Goal: Task Accomplishment & Management: Manage account settings

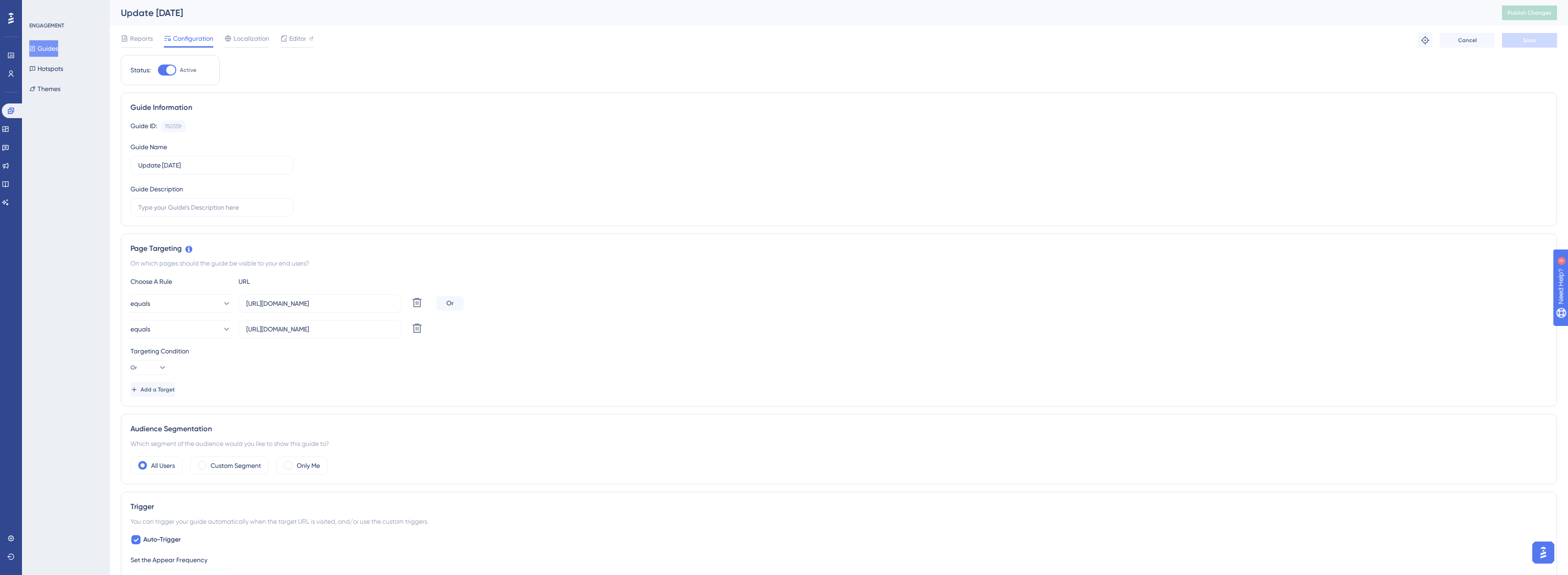
click at [177, 74] on label "Active" at bounding box center [177, 70] width 38 height 11
click at [158, 70] on input "Active" at bounding box center [157, 70] width 1 height 1
checkbox input "false"
click at [1531, 38] on span "Save" at bounding box center [1529, 40] width 13 height 8
click at [55, 49] on button "Guides" at bounding box center [44, 48] width 29 height 16
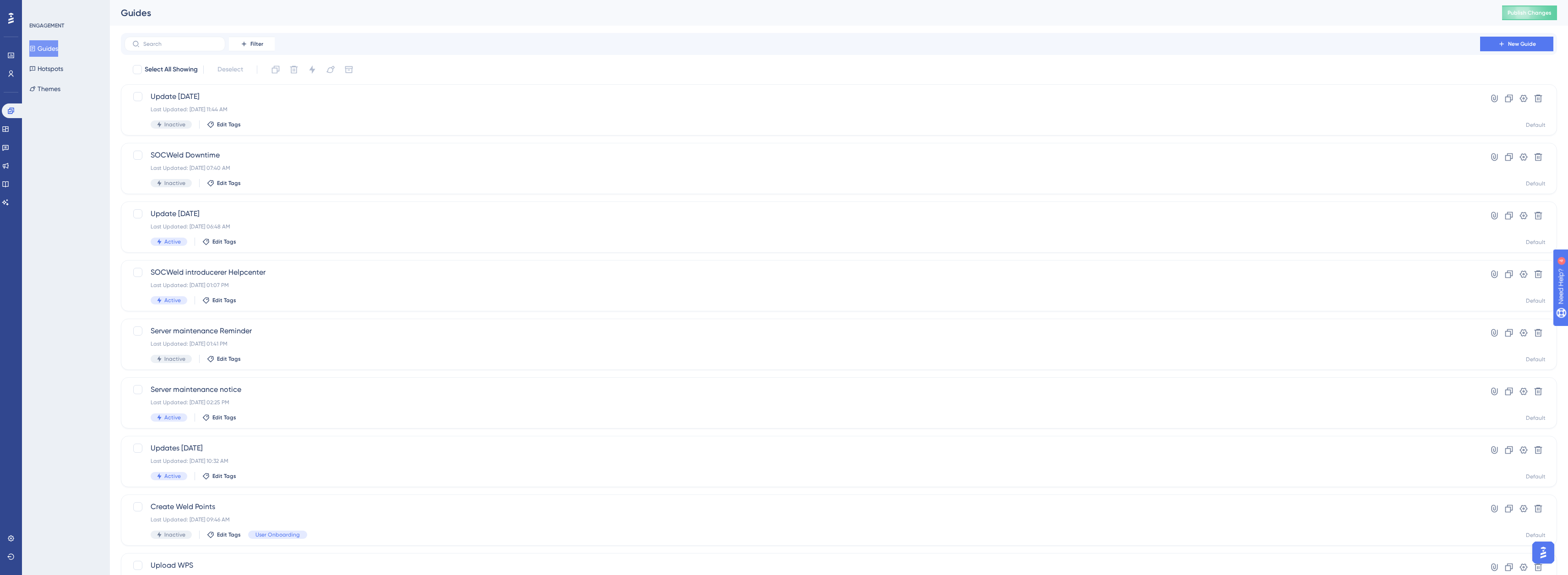
click at [0, 0] on div "Performance Users Engagement Widgets Feedback Product Updates Knowledge Base AI…" at bounding box center [0, 0] width 0 height 0
click at [261, 341] on div "Last Updated: Aug 18 2025, 01:41 PM" at bounding box center [802, 344] width 1303 height 8
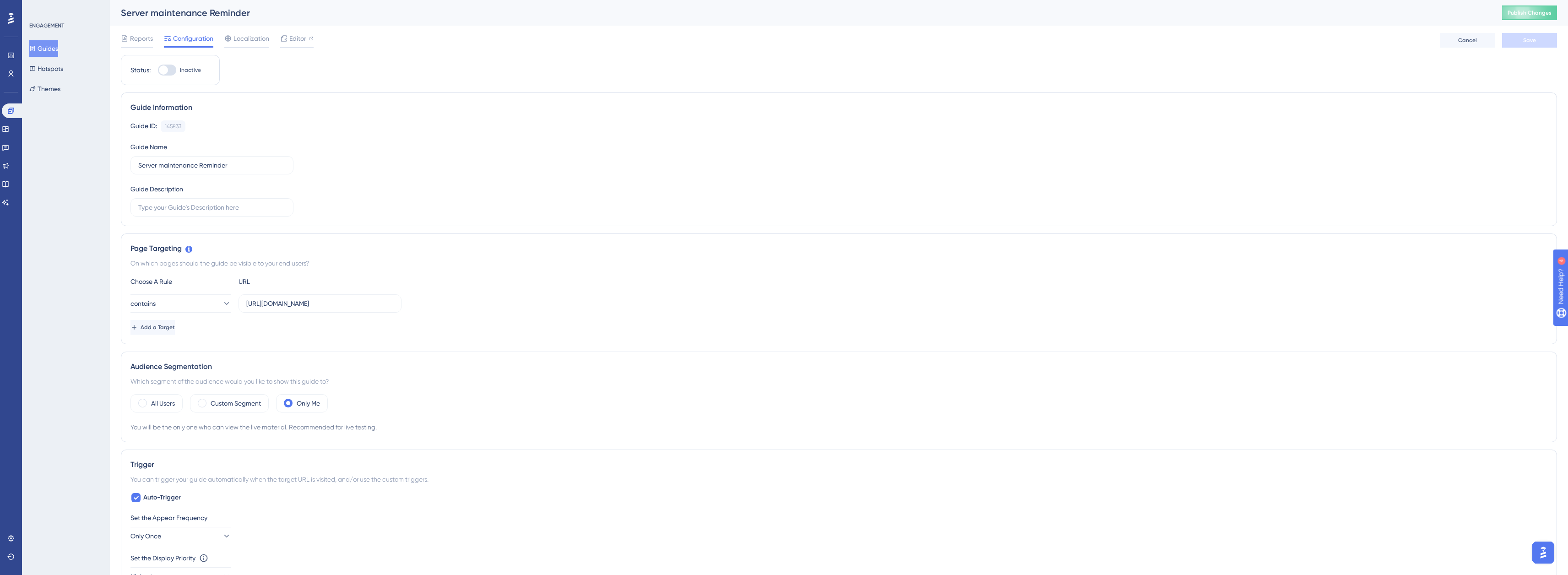
click at [109, 270] on div "ENGAGEMENT Guides Hotspots Themes" at bounding box center [65, 287] width 88 height 575
drag, startPoint x: 130, startPoint y: 253, endPoint x: 181, endPoint y: 254, distance: 51.0
click at [181, 254] on div "Page Targeting On which pages should the guide be visible to your end users? Ch…" at bounding box center [839, 289] width 1436 height 111
click at [105, 265] on div "ENGAGEMENT Guides Hotspots Themes" at bounding box center [65, 287] width 88 height 575
drag, startPoint x: 130, startPoint y: 249, endPoint x: 182, endPoint y: 252, distance: 52.1
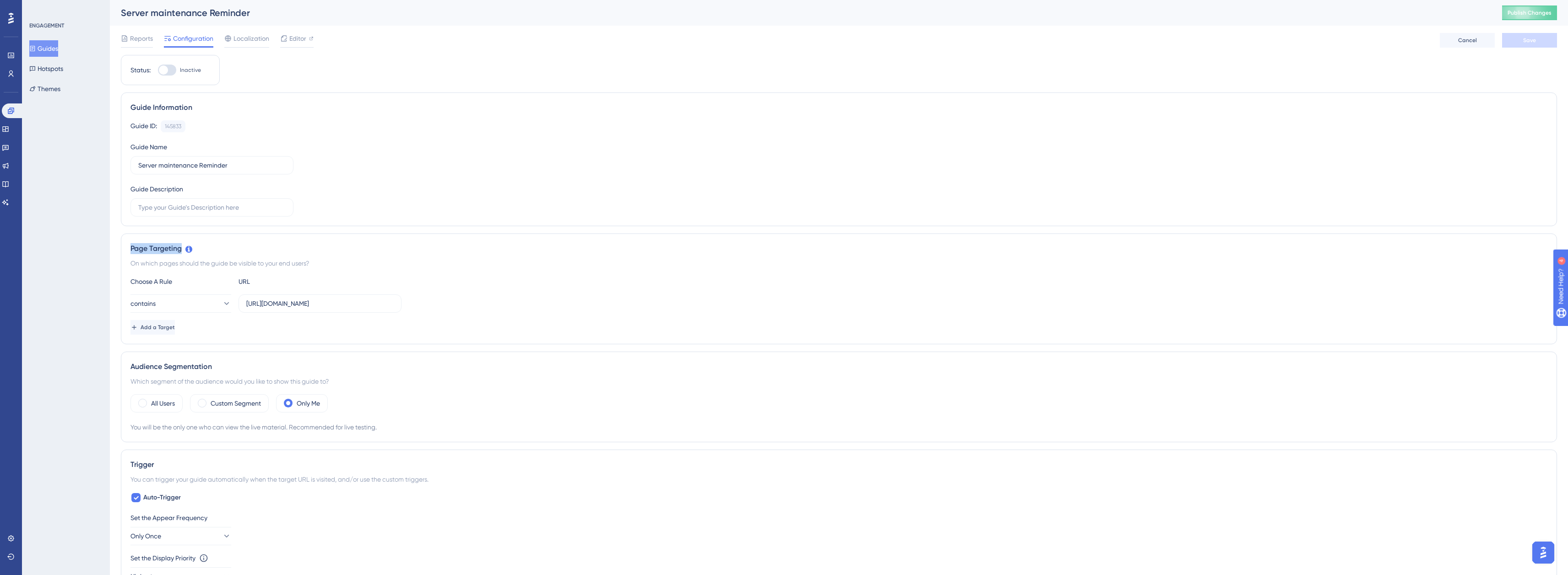
click at [182, 252] on div "Page Targeting" at bounding box center [839, 249] width 1417 height 11
click at [108, 252] on div "ENGAGEMENT Guides Hotspots Themes" at bounding box center [65, 287] width 88 height 575
click at [132, 250] on div "Page Targeting On which pages should the guide be visible to your end users? Ch…" at bounding box center [839, 289] width 1436 height 111
drag, startPoint x: 130, startPoint y: 250, endPoint x: 181, endPoint y: 252, distance: 51.0
click at [181, 252] on div "Page Targeting On which pages should the guide be visible to your end users? Ch…" at bounding box center [839, 289] width 1436 height 111
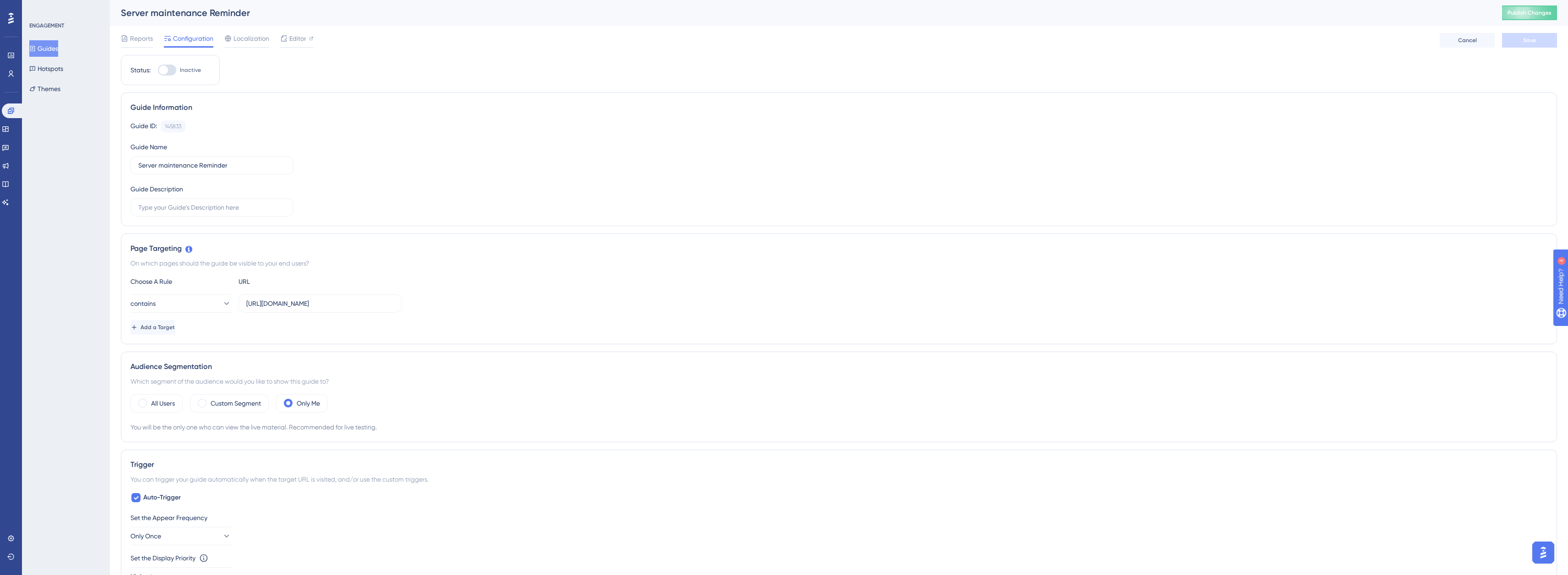
click at [121, 277] on div "Page Targeting On which pages should the guide be visible to your end users? Ch…" at bounding box center [839, 289] width 1436 height 111
drag, startPoint x: 124, startPoint y: 248, endPoint x: 181, endPoint y: 249, distance: 57.0
click at [181, 249] on div "Page Targeting On which pages should the guide be visible to your end users? Ch…" at bounding box center [839, 289] width 1436 height 111
drag, startPoint x: 105, startPoint y: 260, endPoint x: 114, endPoint y: 265, distance: 10.3
click at [0, 0] on div "Performance Users Engagement Widgets Feedback Product Updates Knowledge Base AI…" at bounding box center [0, 0] width 0 height 0
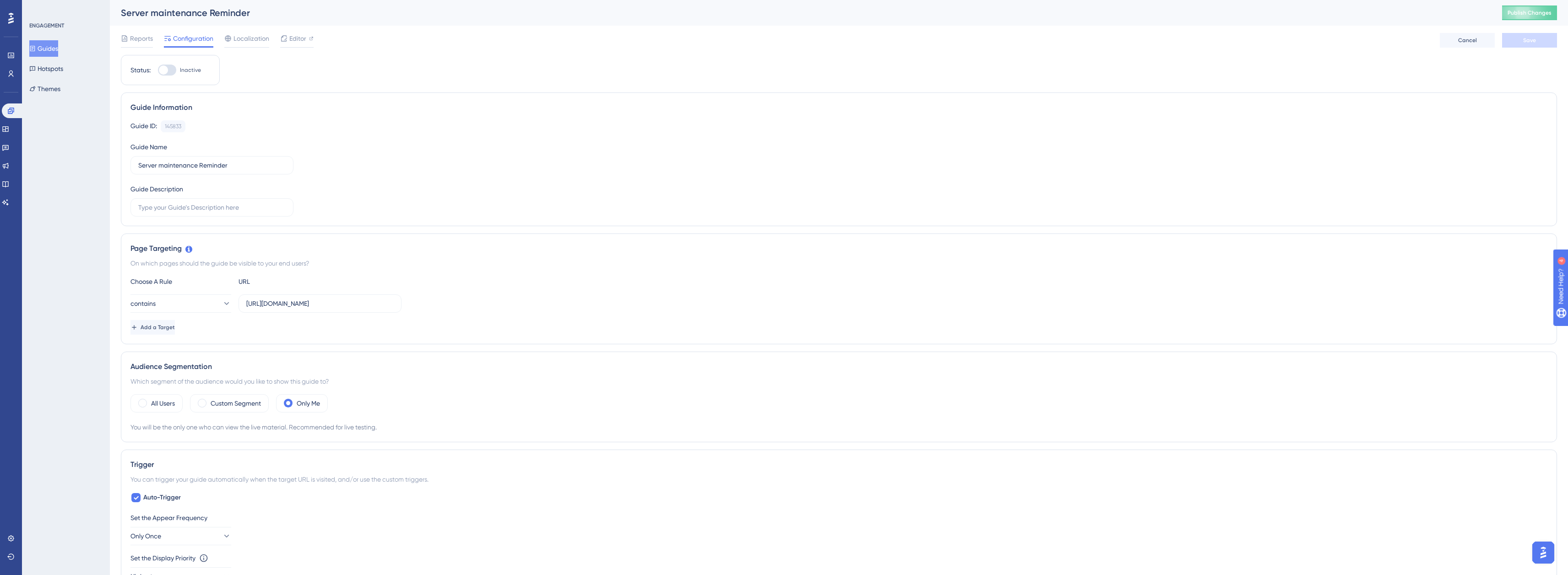
click at [121, 280] on div "Page Targeting On which pages should the guide be visible to your end users? Ch…" at bounding box center [839, 289] width 1436 height 111
drag, startPoint x: 129, startPoint y: 248, endPoint x: 182, endPoint y: 248, distance: 53.0
click at [182, 248] on div "Page Targeting On which pages should the guide be visible to your end users? Ch…" at bounding box center [839, 289] width 1436 height 111
click at [124, 272] on div "Page Targeting On which pages should the guide be visible to your end users? Ch…" at bounding box center [839, 289] width 1436 height 111
click at [121, 286] on div "Page Targeting On which pages should the guide be visible to your end users? Ch…" at bounding box center [839, 289] width 1436 height 111
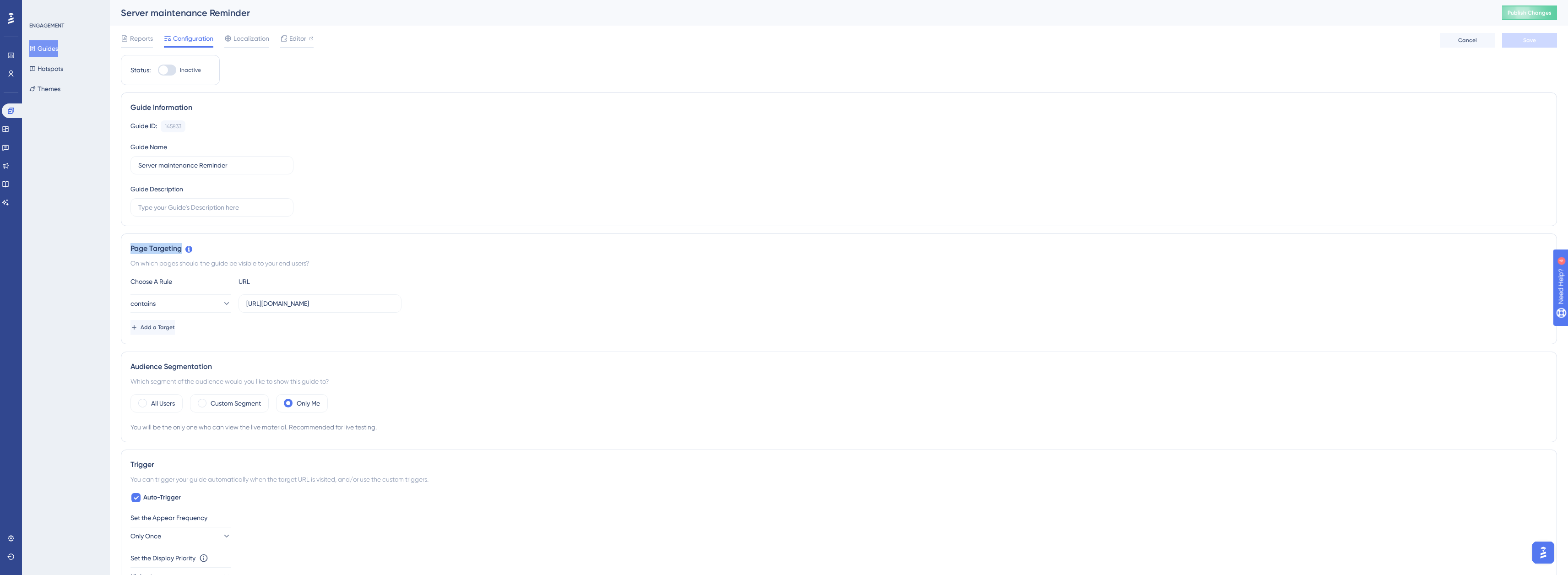
drag, startPoint x: 140, startPoint y: 249, endPoint x: 181, endPoint y: 250, distance: 41.0
click at [181, 250] on div "Page Targeting On which pages should the guide be visible to your end users? Ch…" at bounding box center [839, 289] width 1436 height 111
click at [121, 283] on div "Page Targeting On which pages should the guide be visible to your end users? Ch…" at bounding box center [839, 289] width 1436 height 111
drag, startPoint x: 130, startPoint y: 280, endPoint x: 174, endPoint y: 286, distance: 44.4
click at [174, 286] on div "Page Targeting On which pages should the guide be visible to your end users? Ch…" at bounding box center [839, 289] width 1436 height 111
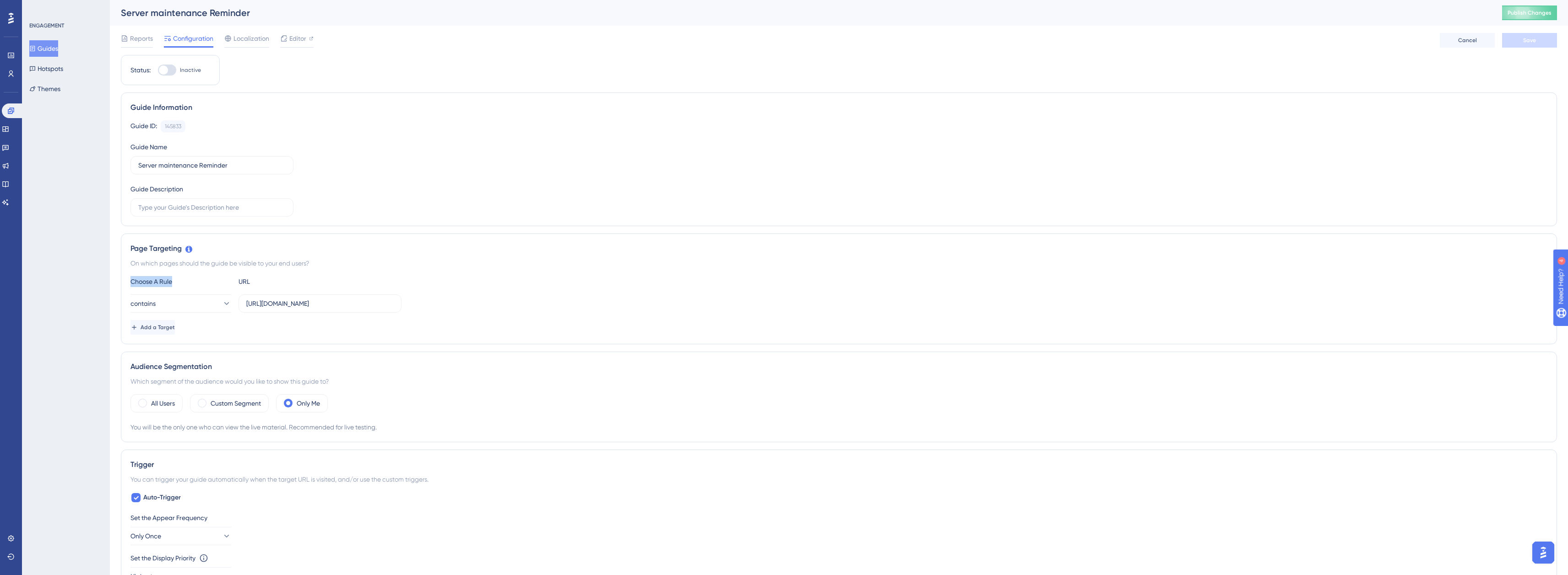
click at [177, 282] on div "Choose A Rule" at bounding box center [181, 282] width 101 height 11
drag, startPoint x: 174, startPoint y: 283, endPoint x: 123, endPoint y: 281, distance: 51.0
click at [123, 281] on div "Page Targeting On which pages should the guide be visible to your end users? Ch…" at bounding box center [839, 289] width 1436 height 111
click at [123, 280] on div "Page Targeting On which pages should the guide be visible to your end users? Ch…" at bounding box center [839, 289] width 1436 height 111
click at [121, 283] on div "Page Targeting On which pages should the guide be visible to your end users? Ch…" at bounding box center [839, 289] width 1436 height 111
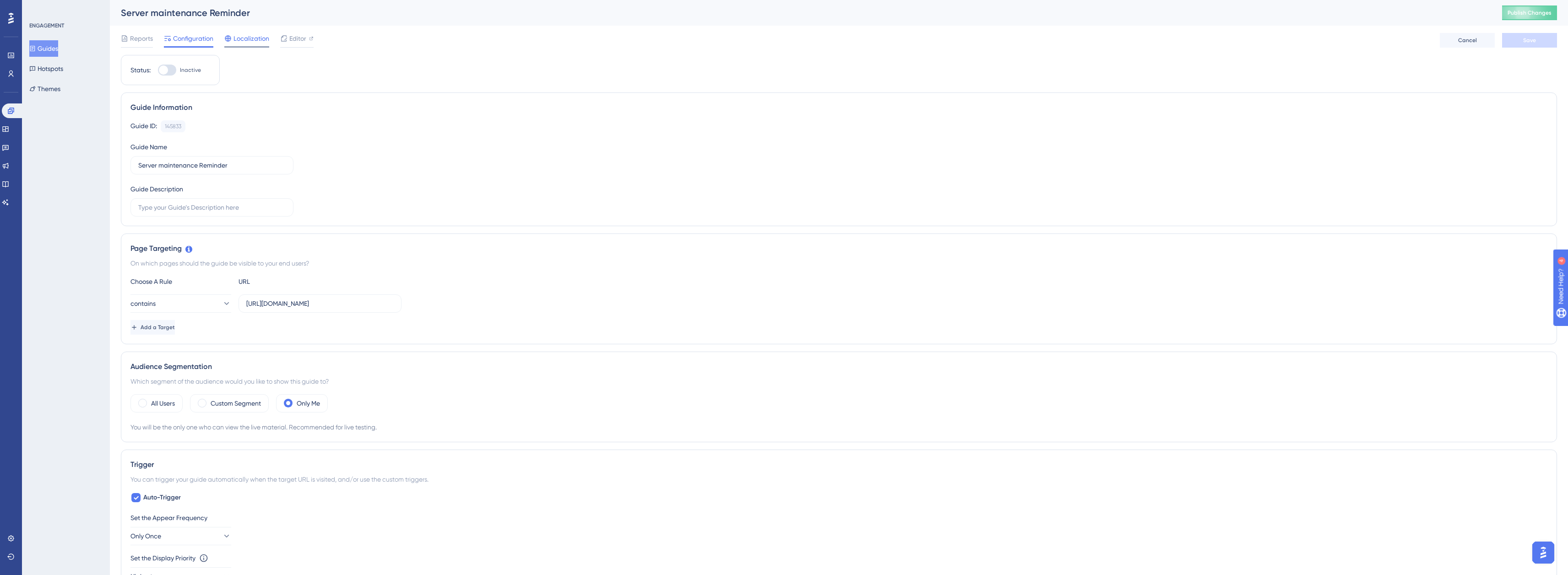
click at [244, 37] on span "Localization" at bounding box center [251, 38] width 35 height 11
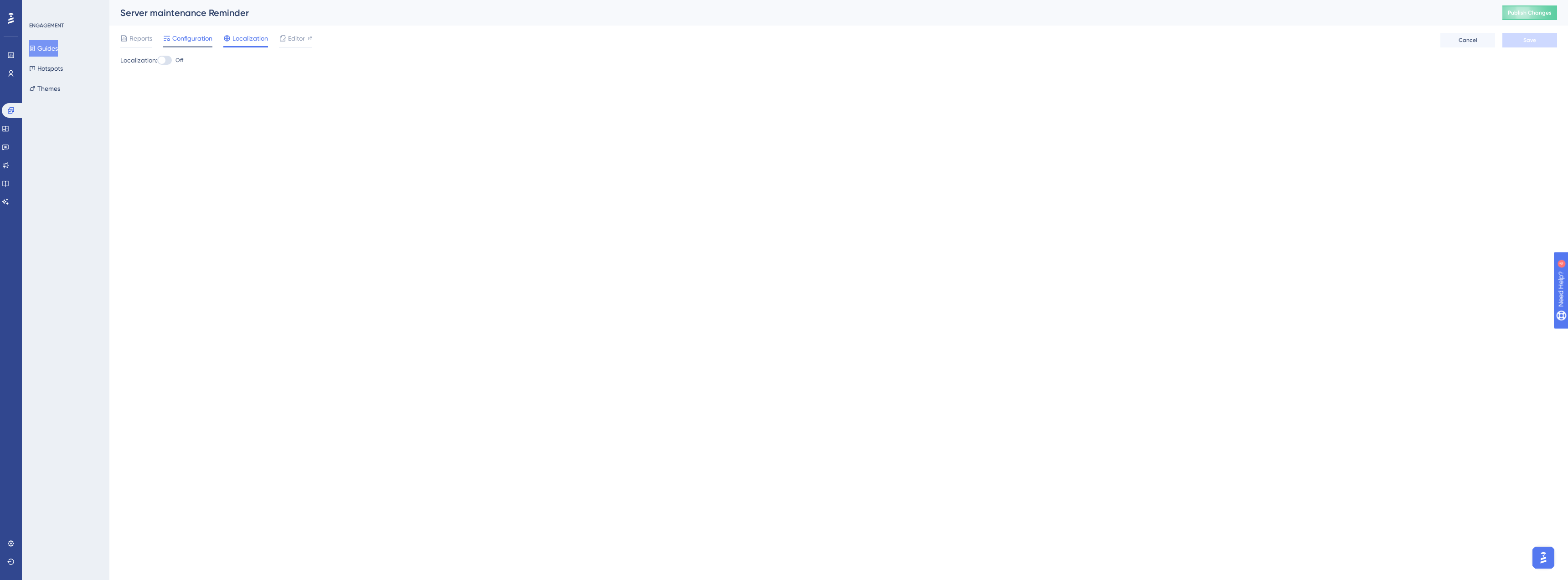
click at [181, 37] on span "Configuration" at bounding box center [192, 38] width 40 height 11
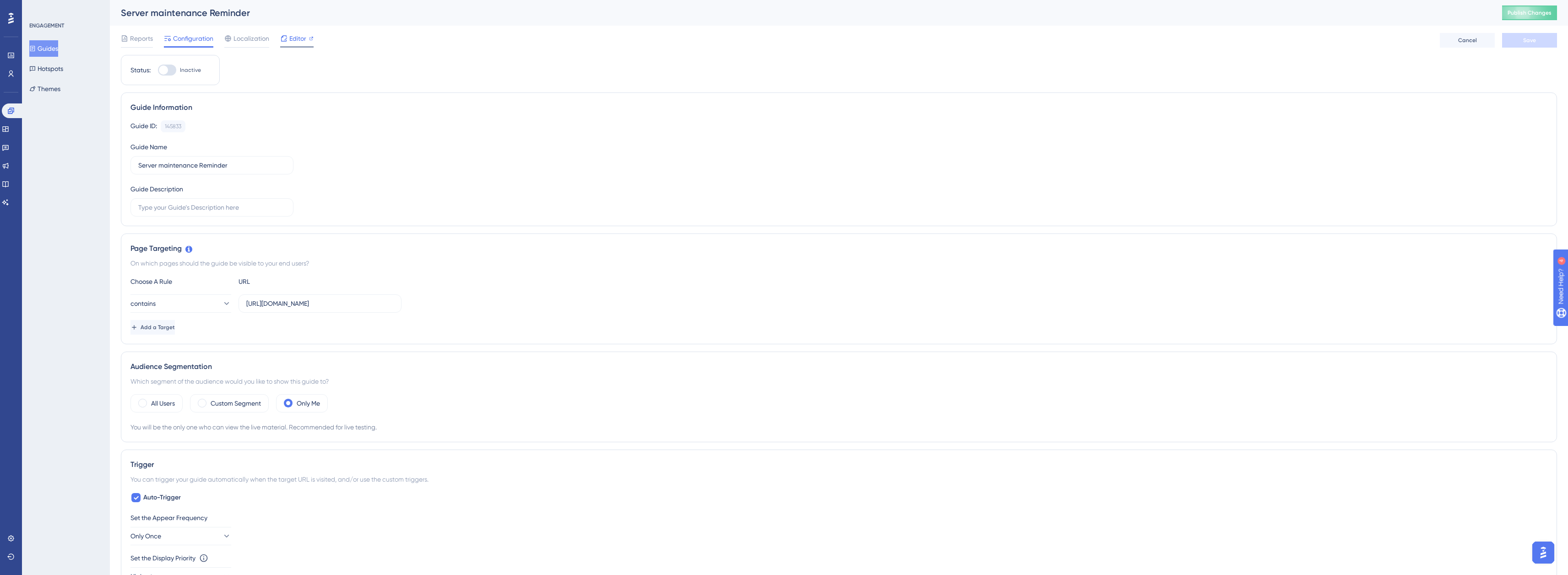
click at [299, 43] on span "Editor" at bounding box center [297, 38] width 17 height 11
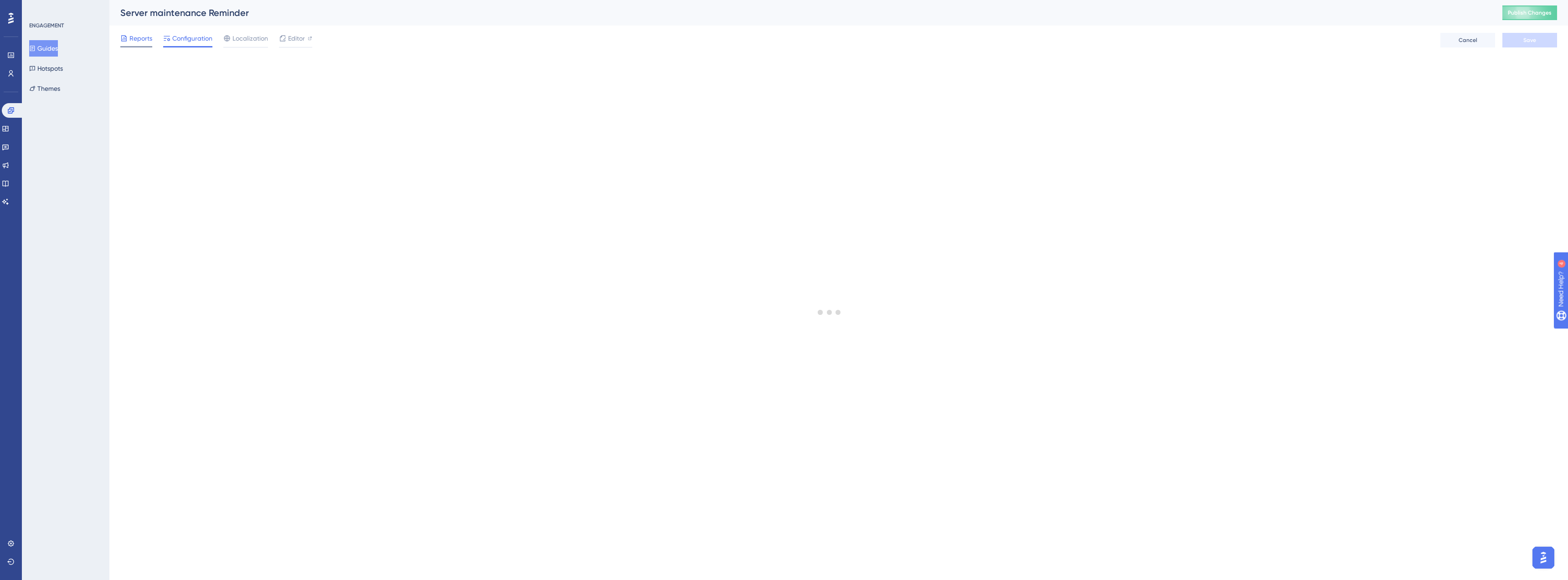
click at [147, 44] on div "Reports" at bounding box center [136, 39] width 32 height 14
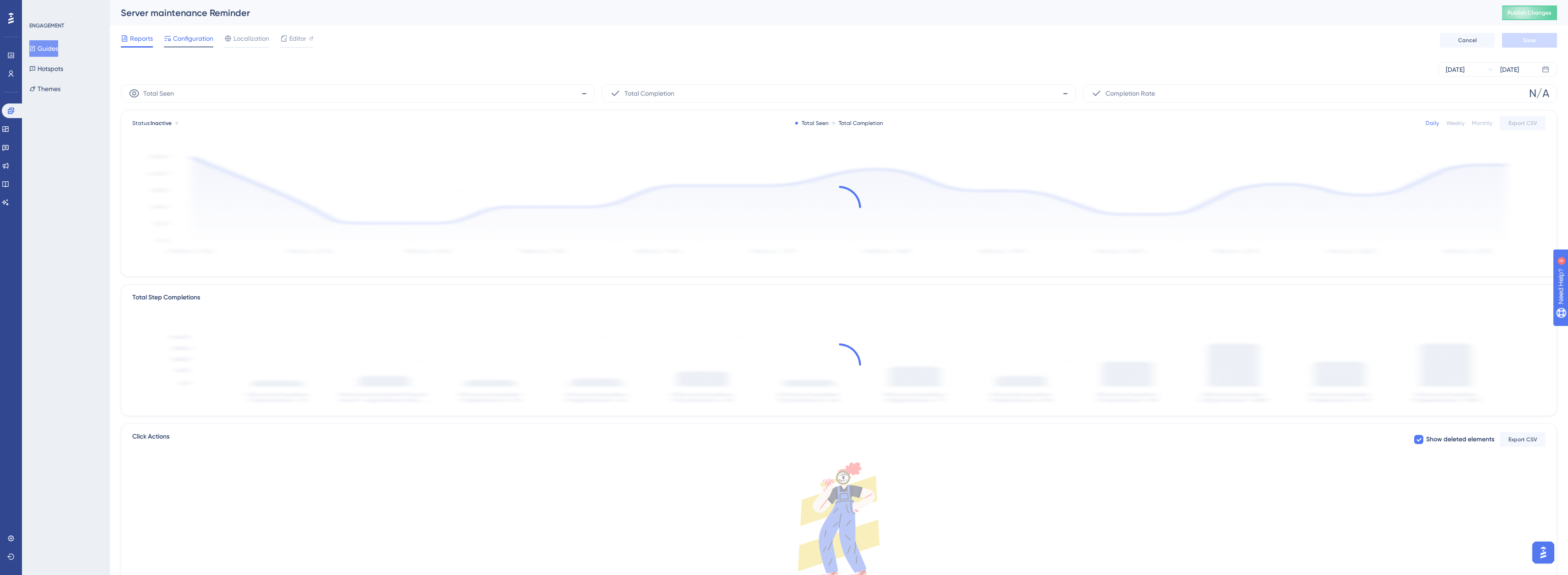
click at [195, 42] on span "Configuration" at bounding box center [193, 38] width 40 height 11
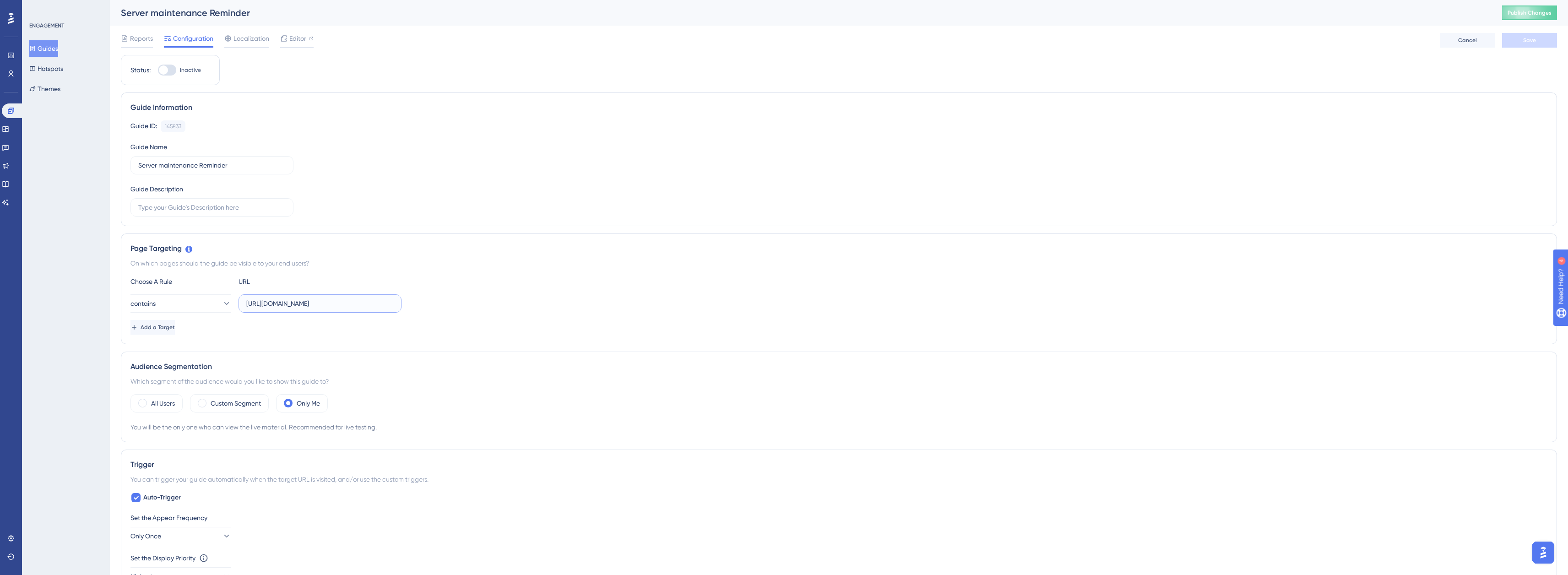
click at [282, 304] on input "https://demo.socweld.com/" at bounding box center [320, 304] width 147 height 10
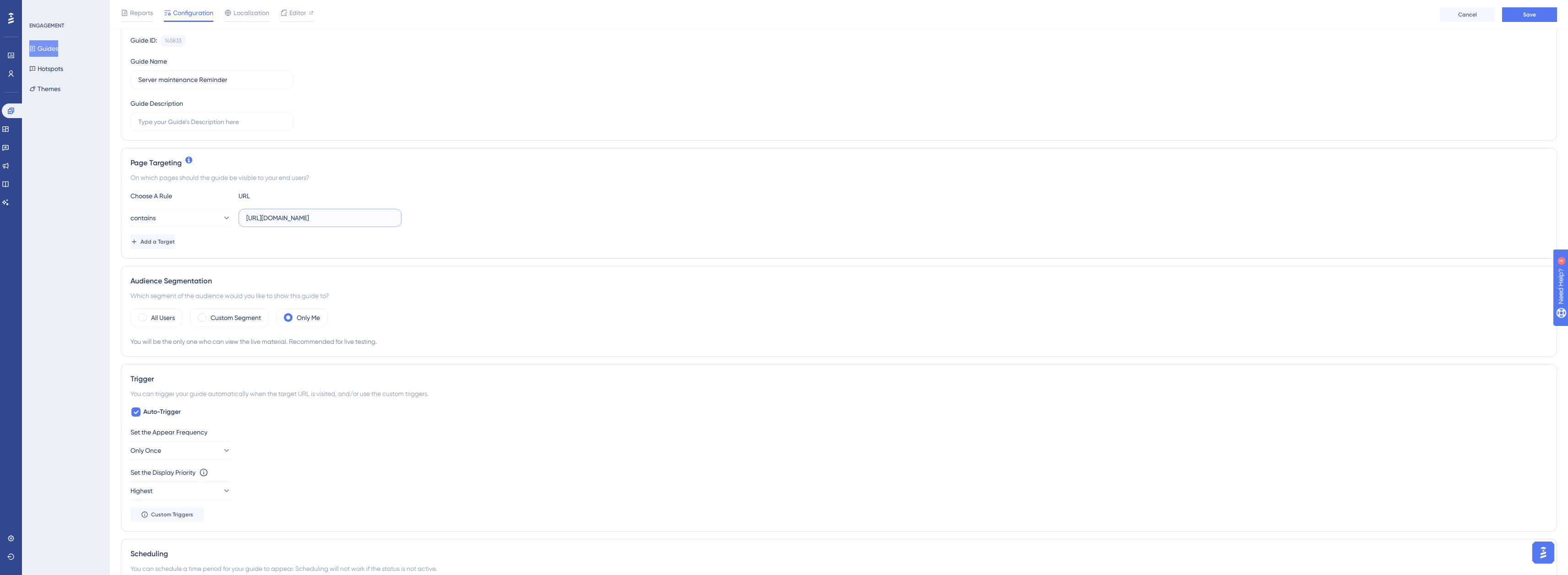
scroll to position [91, 0]
type input "https://app.socweld.com/"
click at [215, 318] on label "Custom Segment" at bounding box center [236, 316] width 50 height 11
click at [269, 348] on span "Choose a segment" at bounding box center [273, 343] width 55 height 11
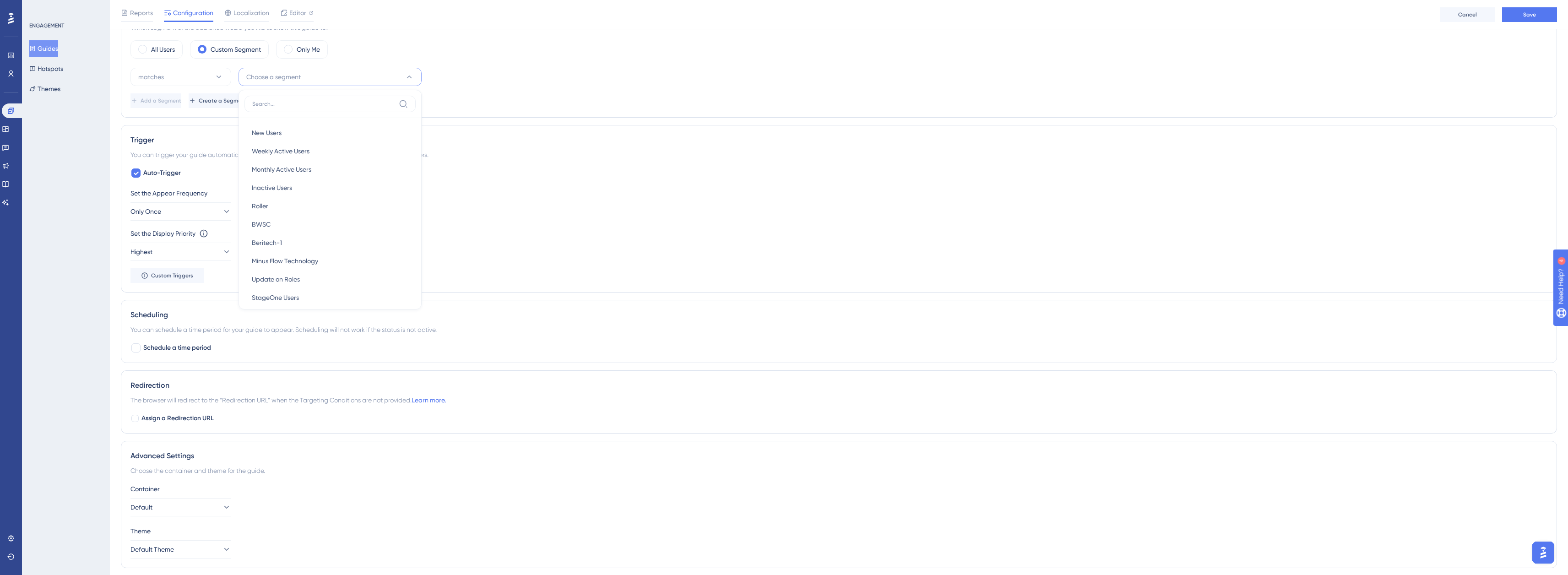
scroll to position [387, 0]
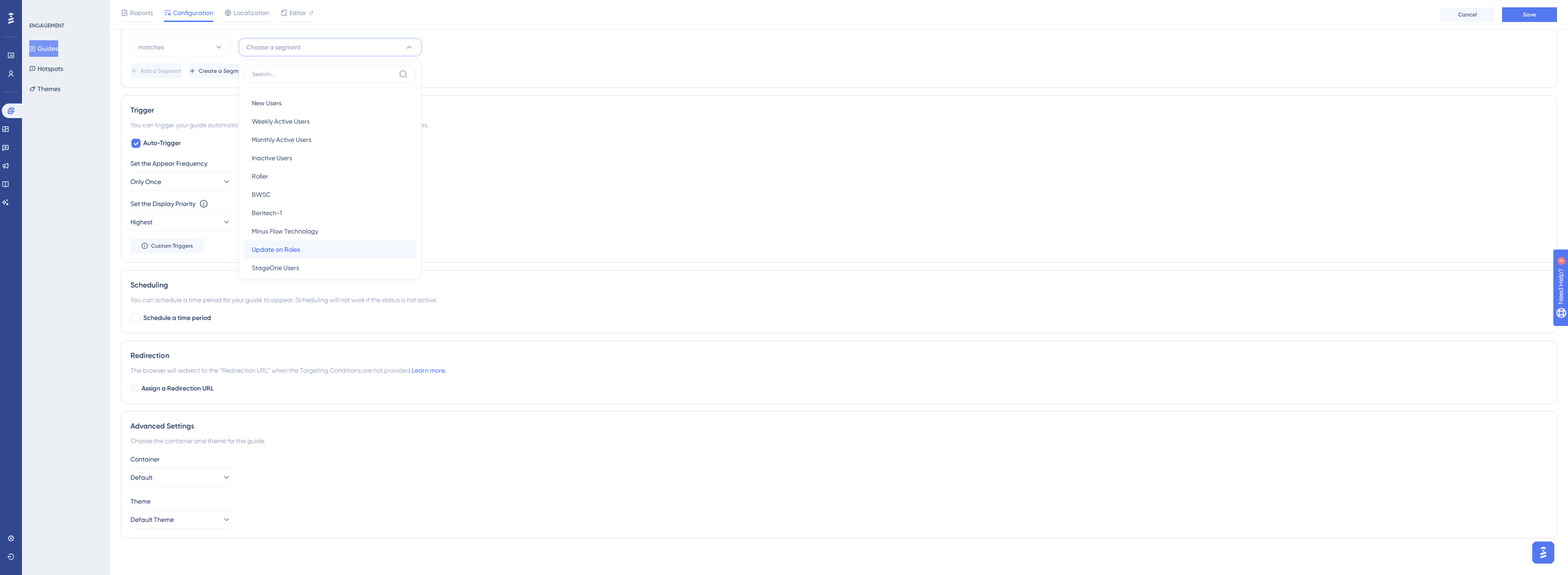
click at [292, 251] on span "Update on Roles" at bounding box center [275, 250] width 48 height 11
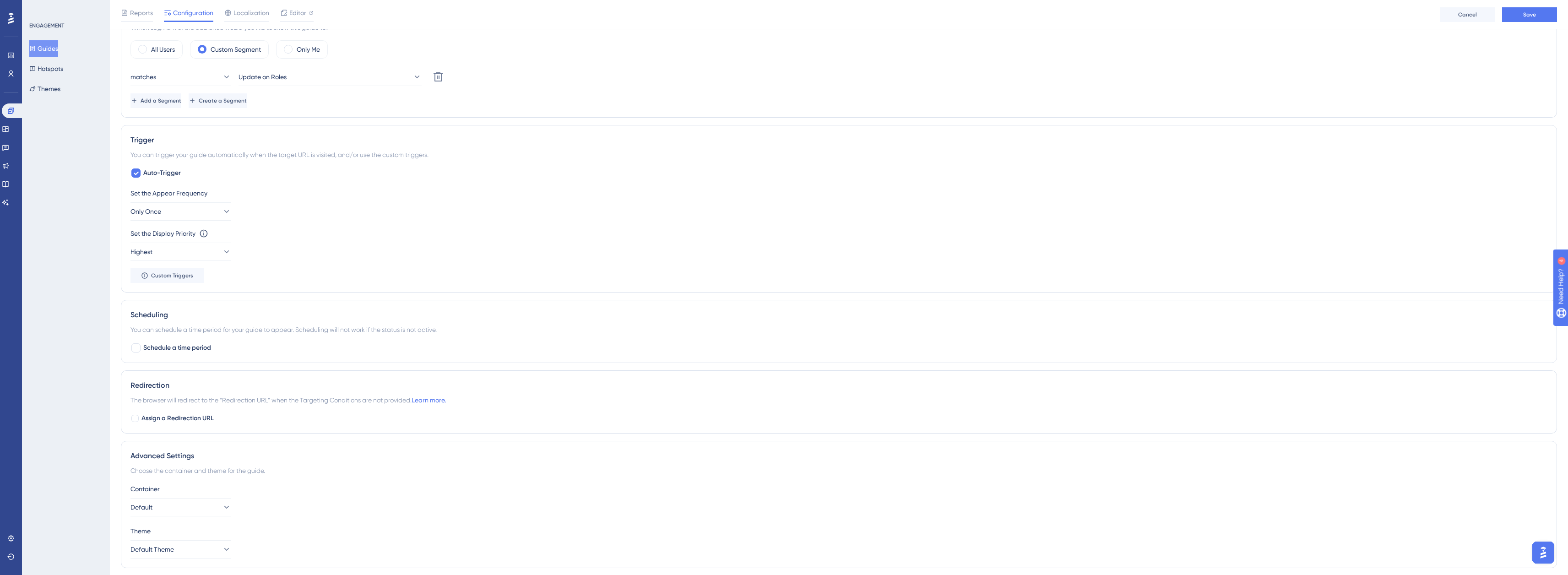
scroll to position [342, 0]
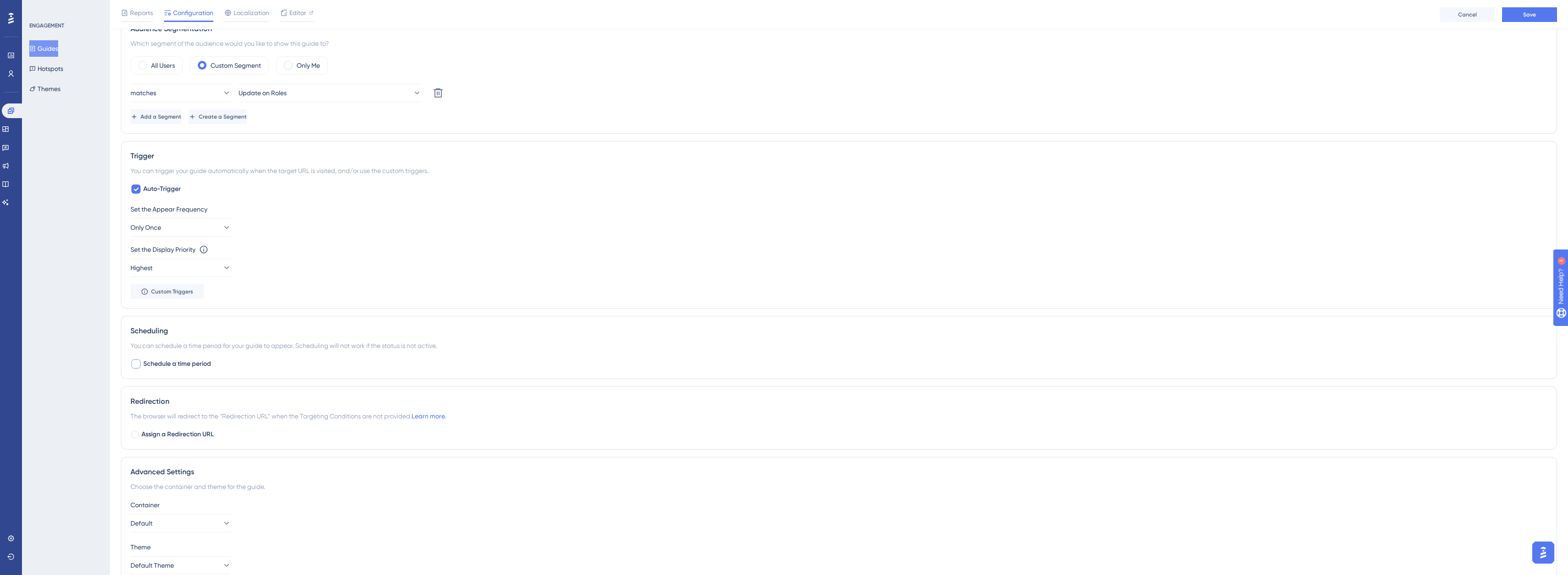
click at [132, 365] on div at bounding box center [136, 364] width 9 height 9
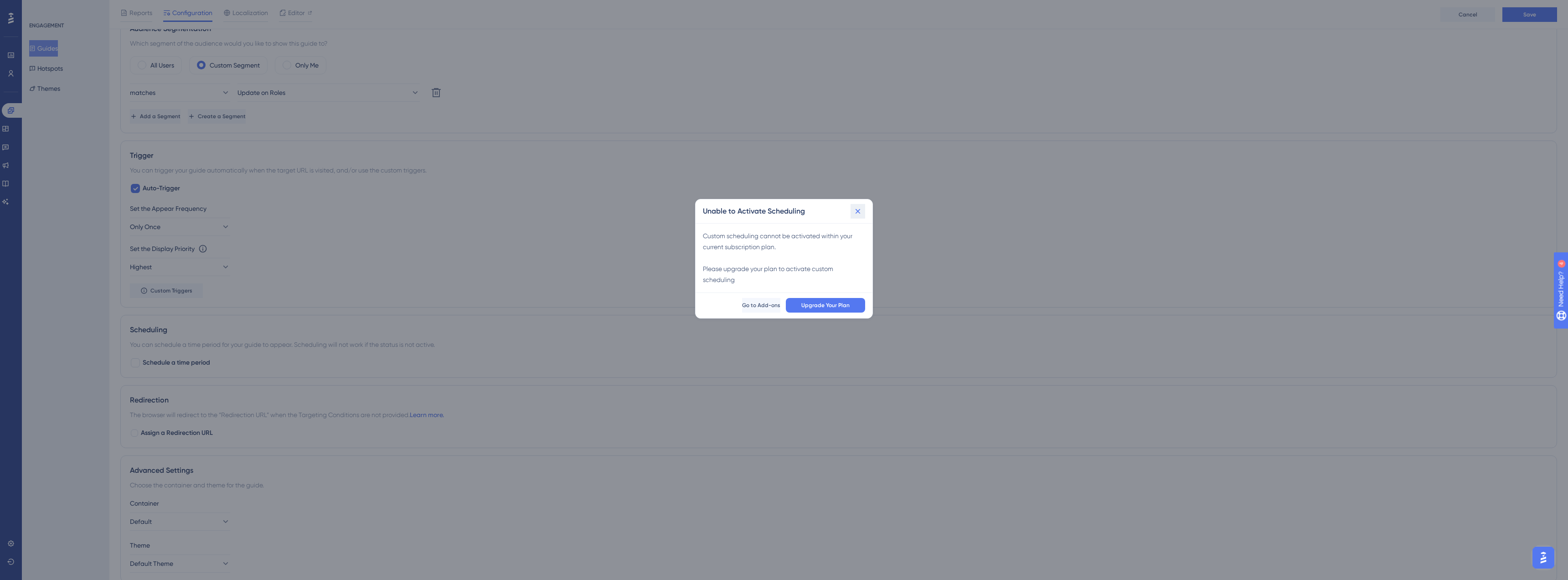
click at [862, 210] on icon at bounding box center [857, 211] width 9 height 9
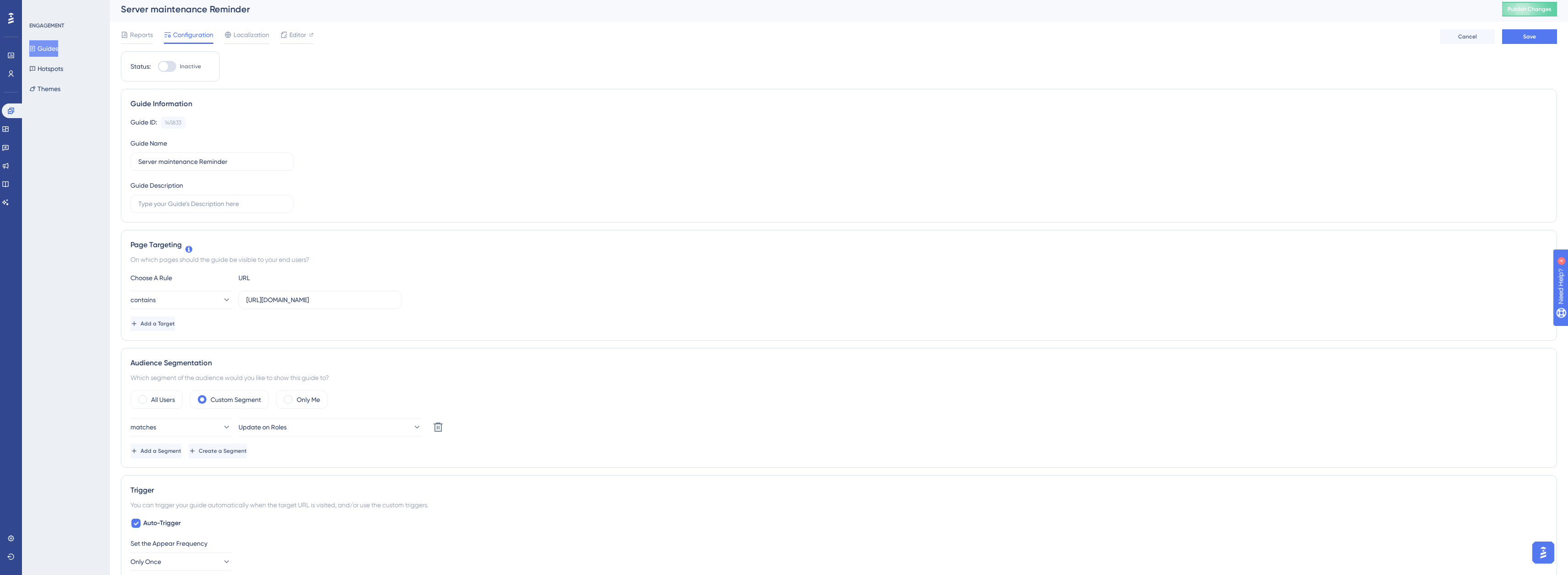
scroll to position [0, 0]
click at [1533, 46] on button "Save" at bounding box center [1529, 40] width 55 height 14
